Goal: Task Accomplishment & Management: Manage account settings

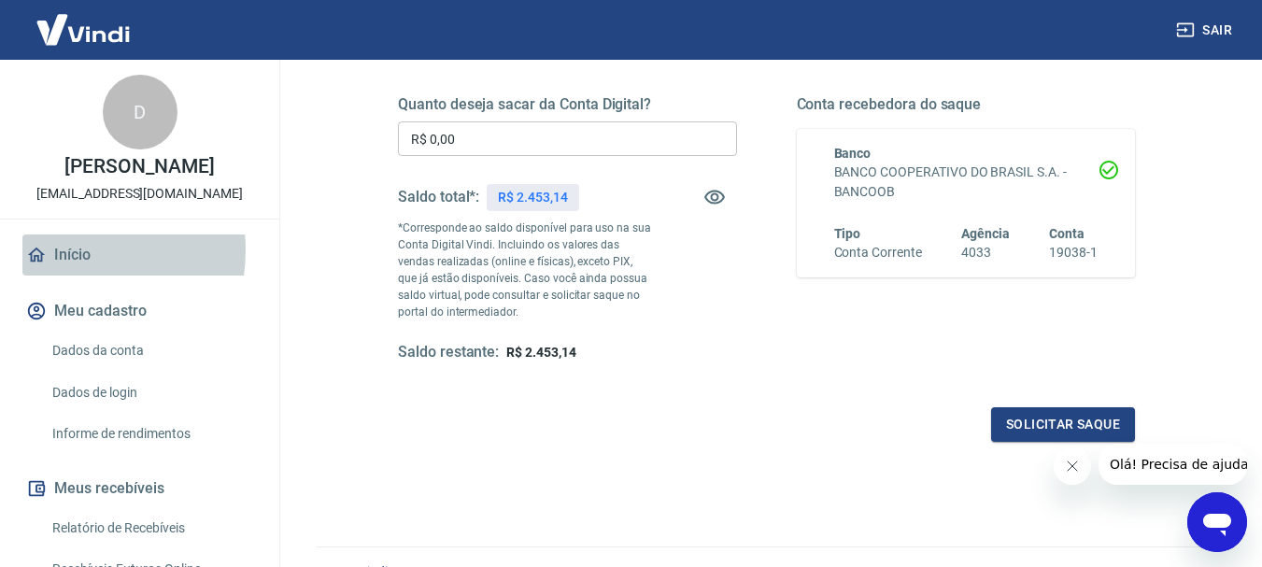
click at [64, 270] on link "Início" at bounding box center [139, 254] width 234 height 41
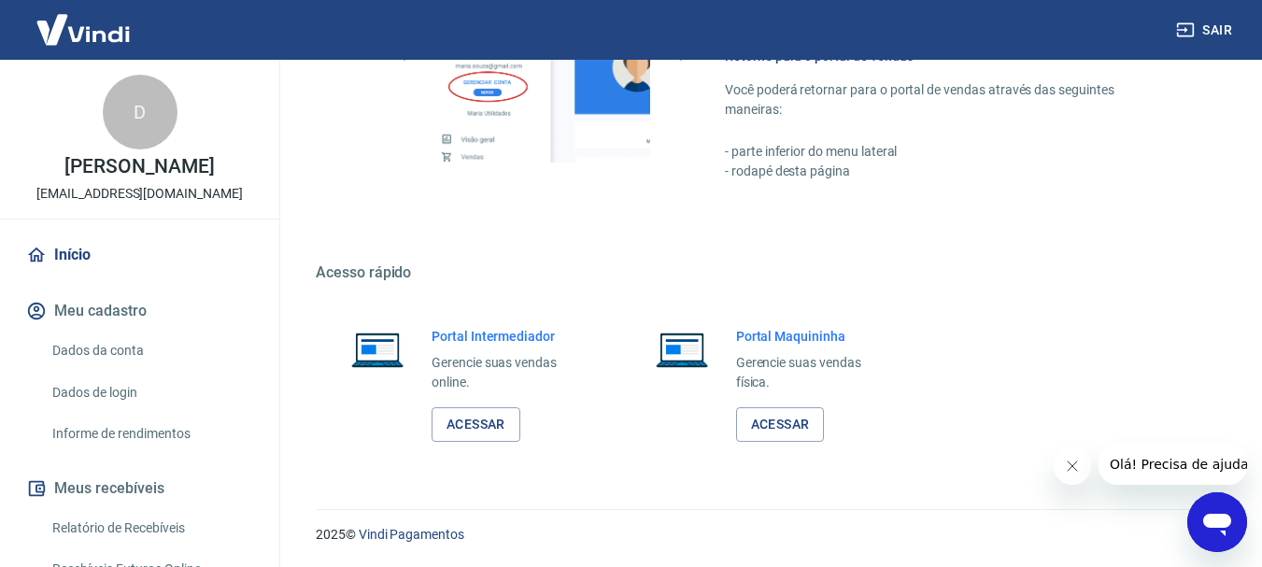
scroll to position [928, 0]
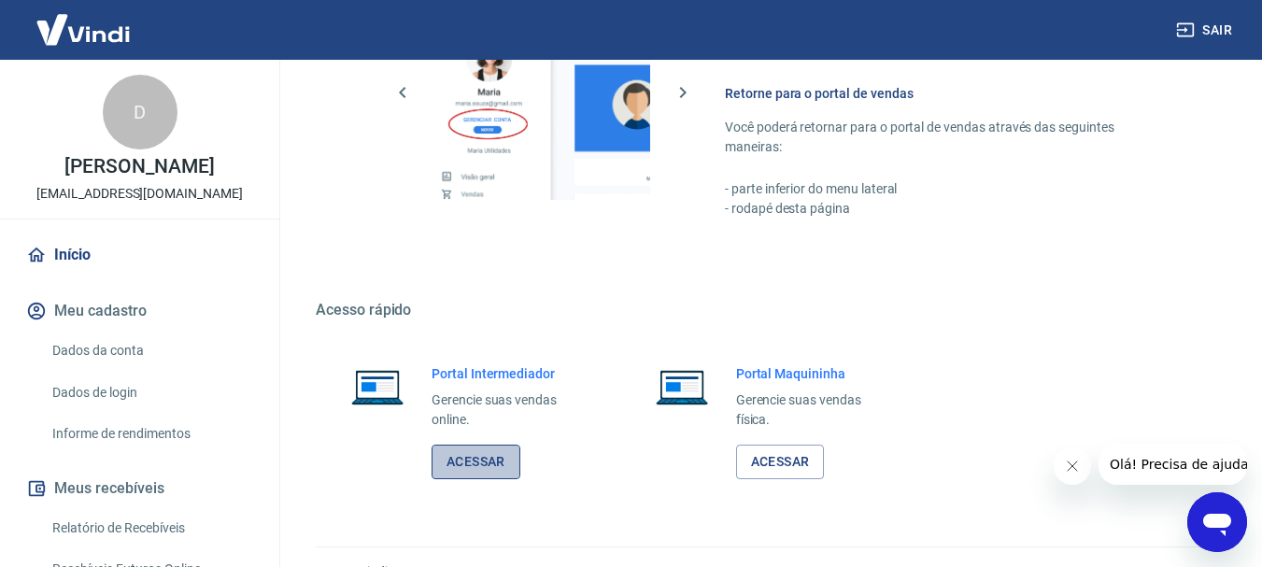
click at [480, 469] on link "Acessar" at bounding box center [475, 462] width 89 height 35
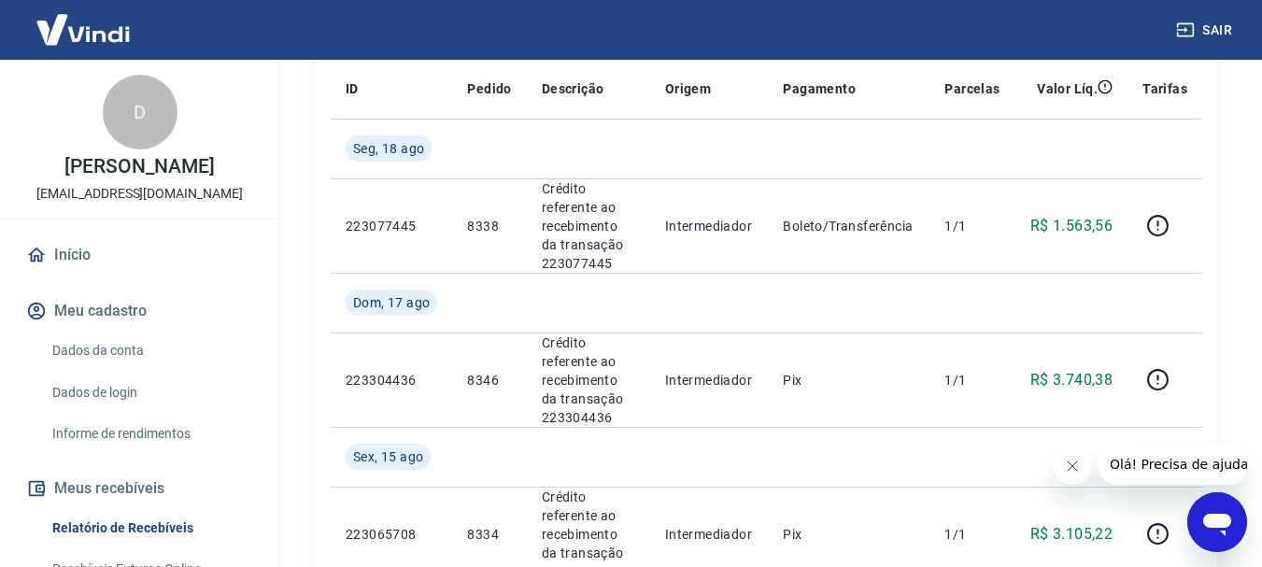
click at [72, 273] on link "Início" at bounding box center [139, 254] width 234 height 41
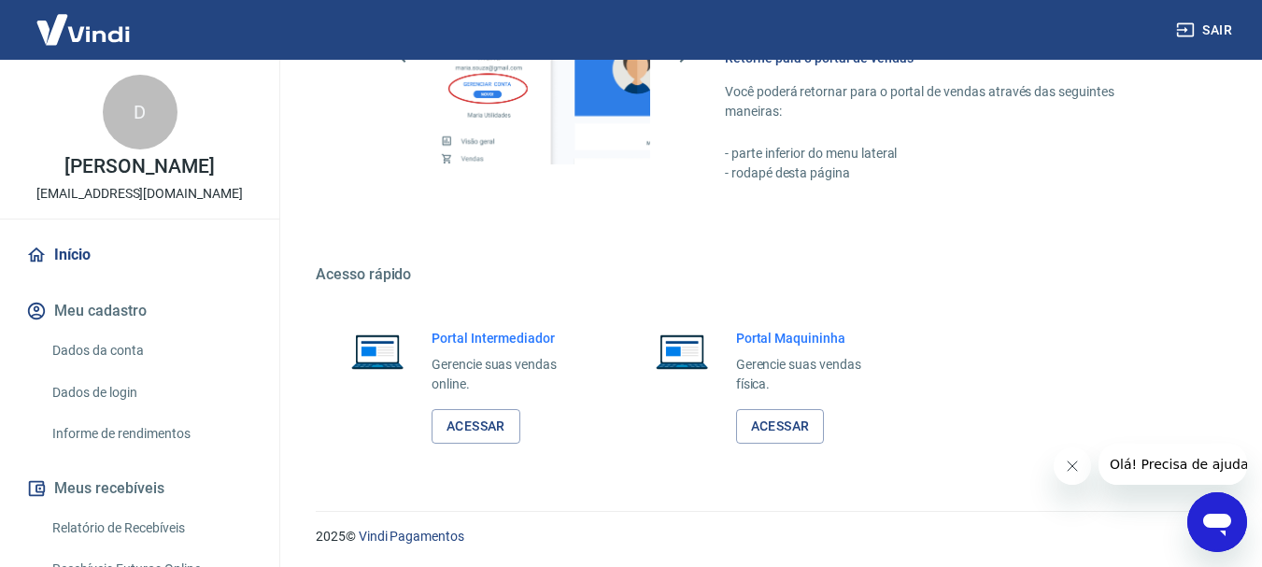
scroll to position [966, 0]
click at [469, 426] on link "Acessar" at bounding box center [475, 424] width 89 height 35
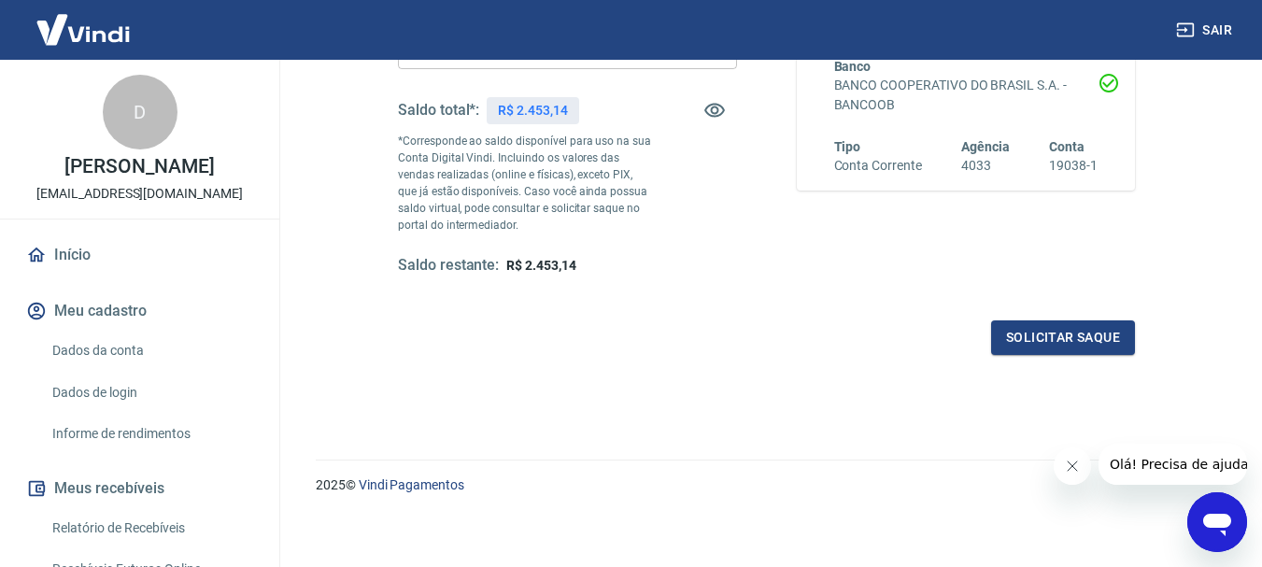
scroll to position [374, 0]
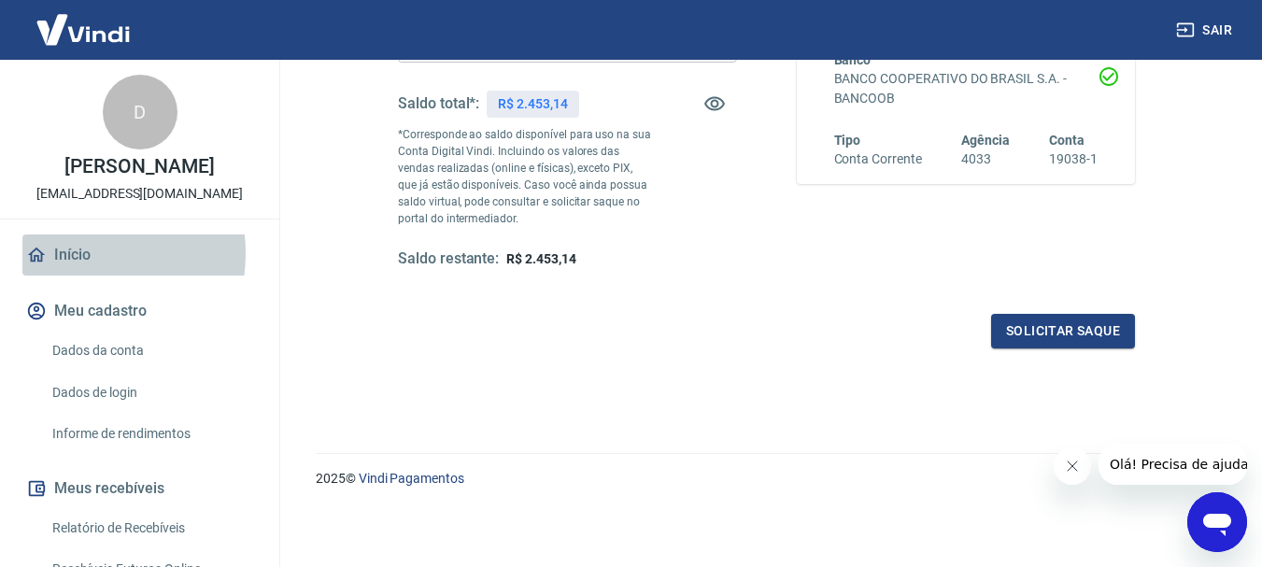
click at [76, 273] on link "Início" at bounding box center [139, 254] width 234 height 41
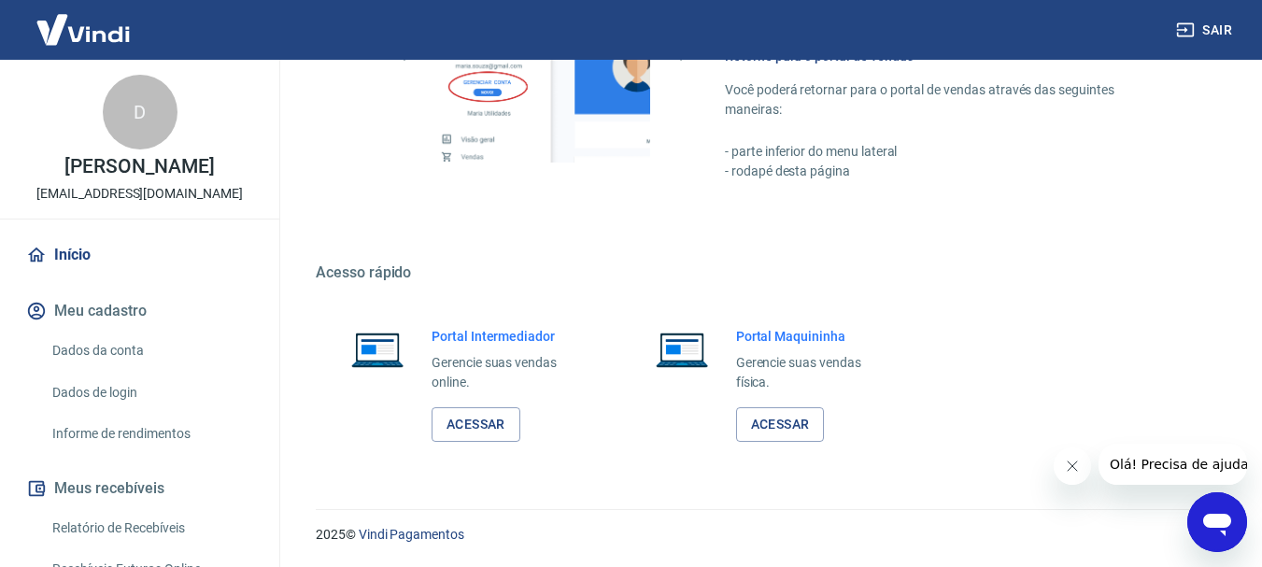
click at [105, 268] on link "Início" at bounding box center [139, 254] width 234 height 41
click at [473, 417] on link "Acessar" at bounding box center [475, 424] width 89 height 35
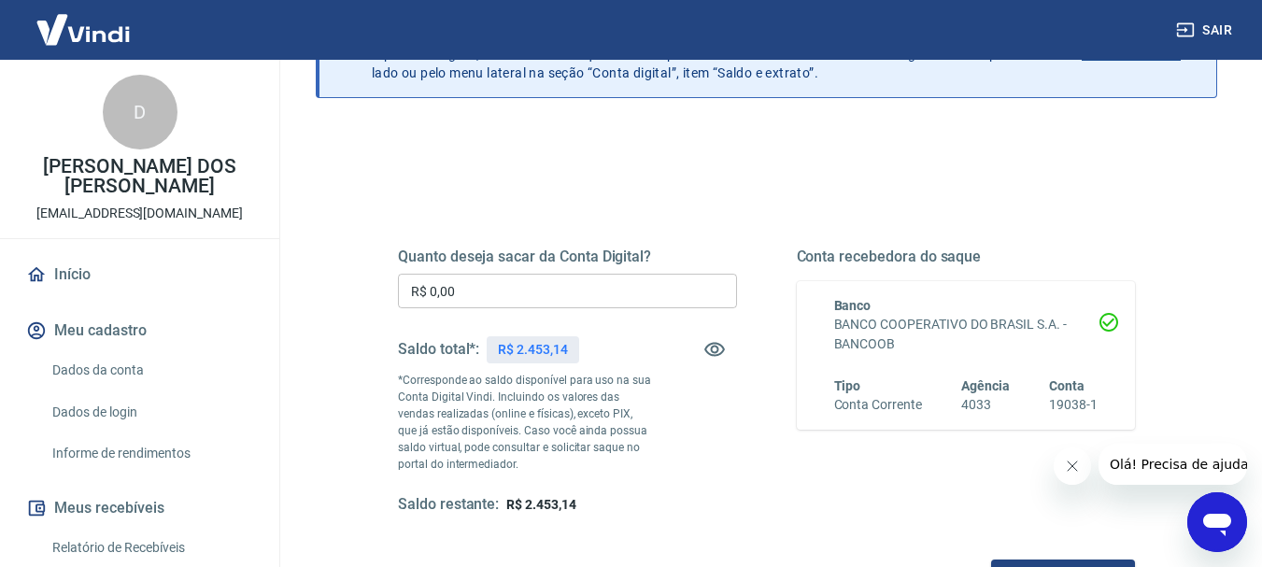
scroll to position [187, 0]
